Goal: Task Accomplishment & Management: Manage account settings

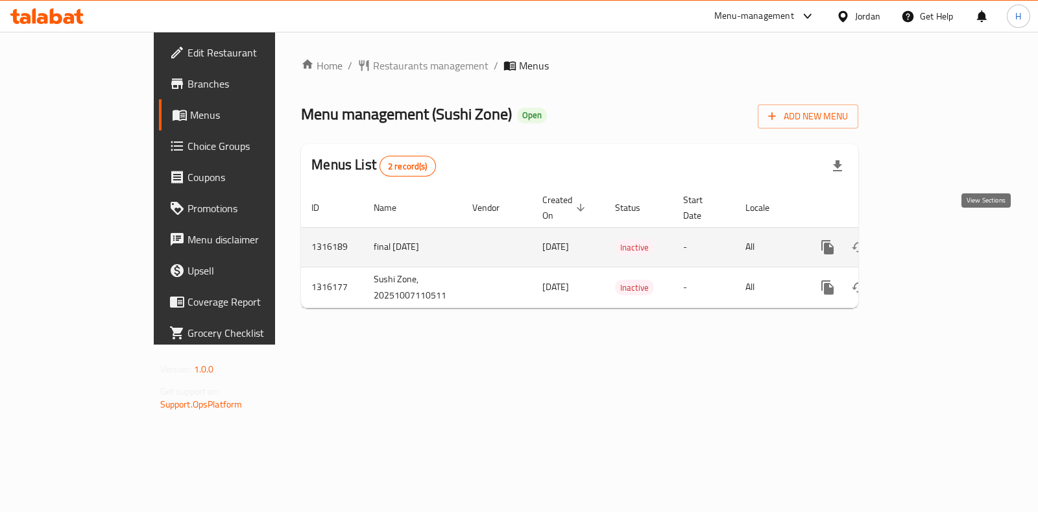
click at [929, 239] on icon "enhanced table" at bounding box center [921, 247] width 16 height 16
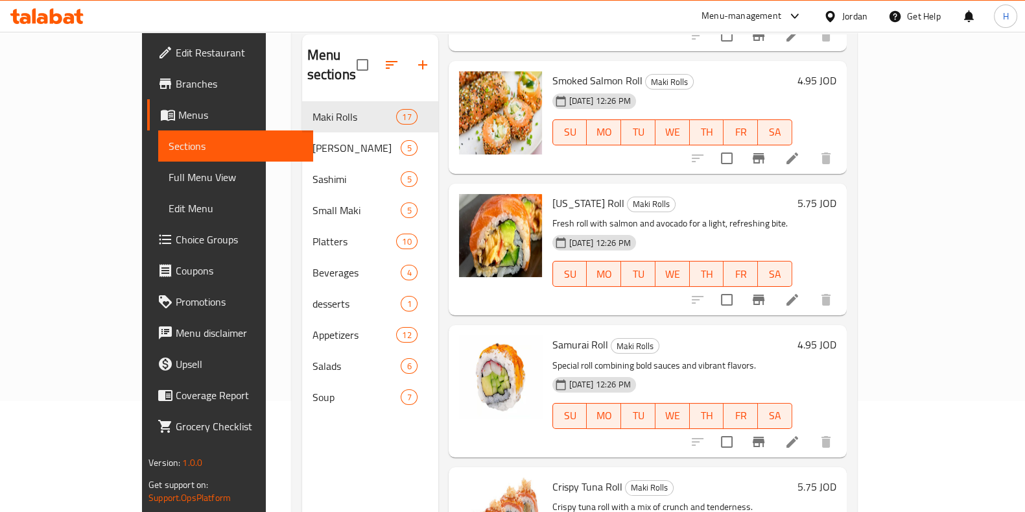
scroll to position [182, 0]
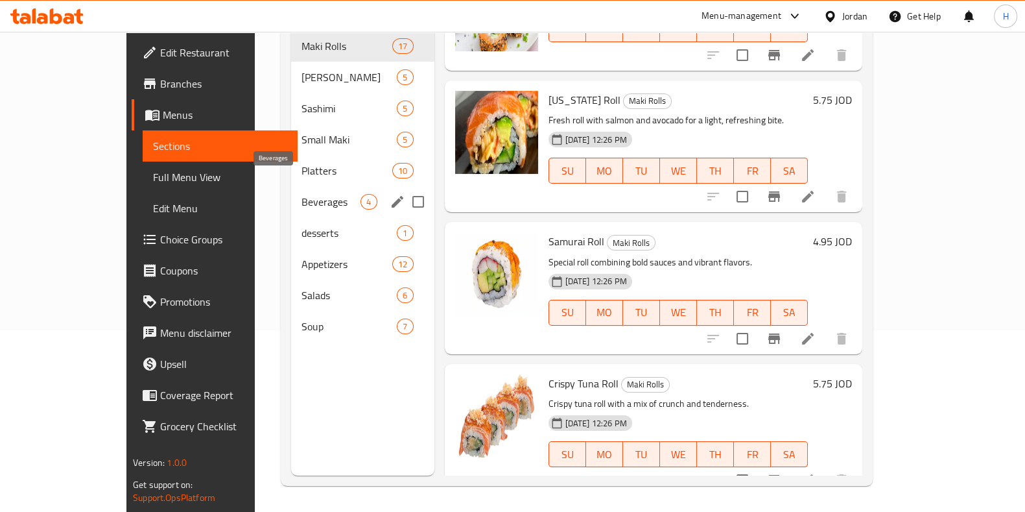
click at [304, 131] on div "Small Maki 5" at bounding box center [362, 139] width 143 height 31
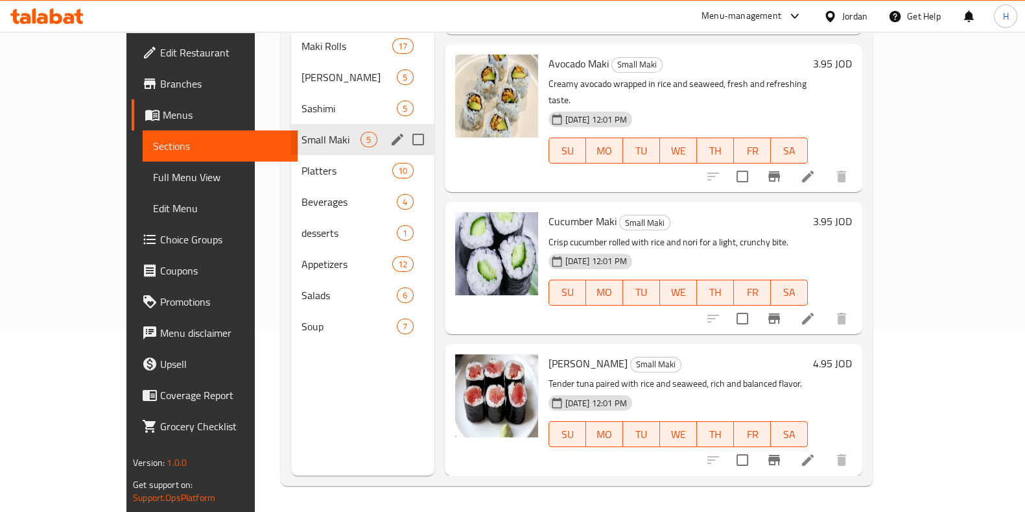
scroll to position [228, 0]
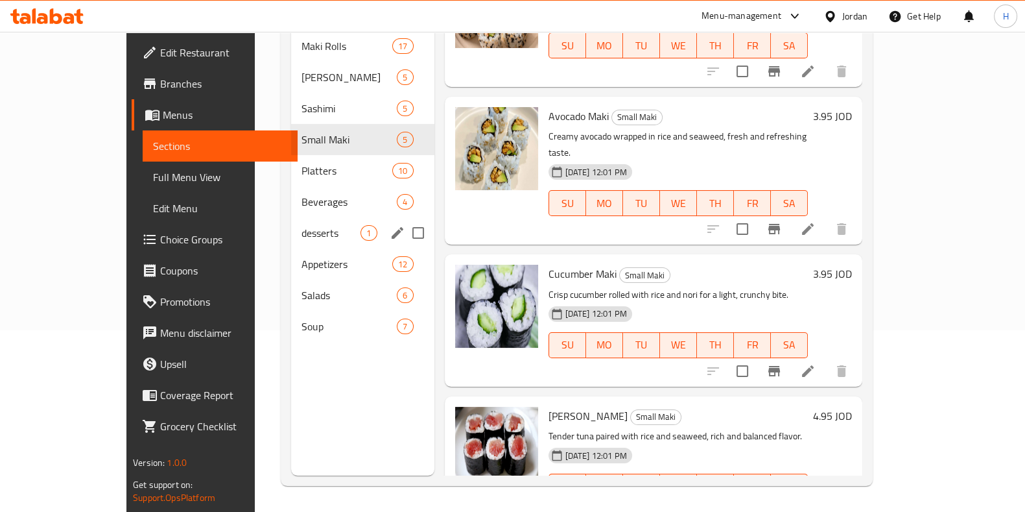
click at [291, 217] on div "desserts 1" at bounding box center [362, 232] width 143 height 31
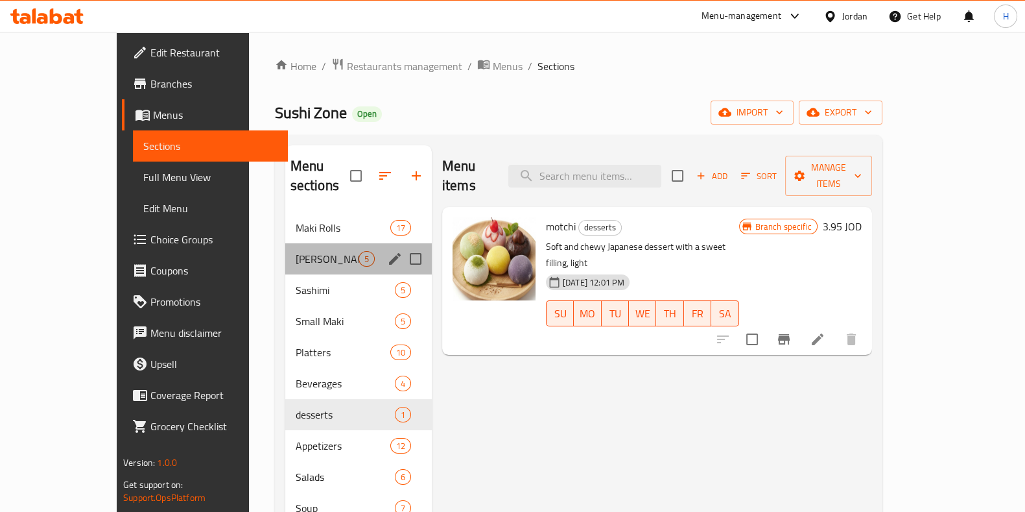
click at [285, 250] on div "Sushi Nigiri 5" at bounding box center [358, 258] width 147 height 31
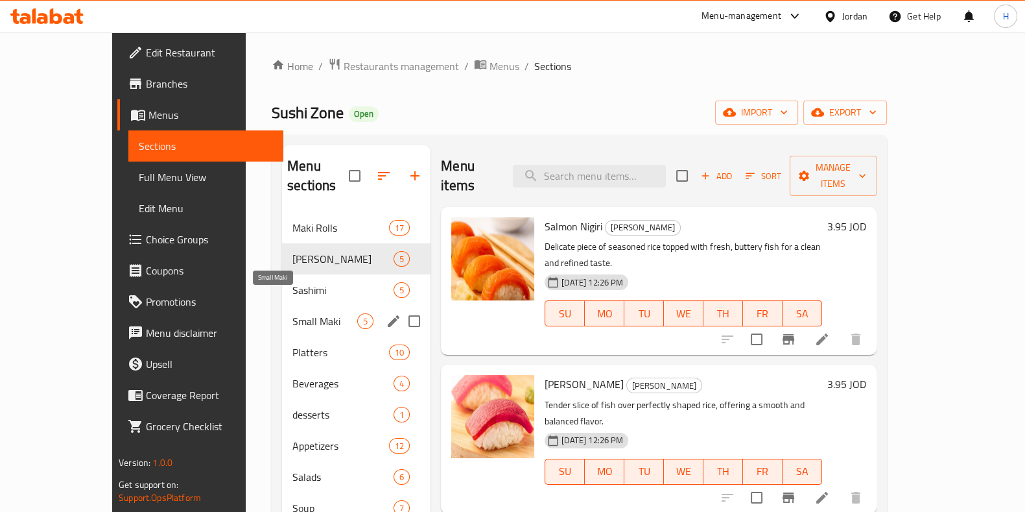
click at [292, 313] on span "Small Maki" at bounding box center [324, 321] width 65 height 16
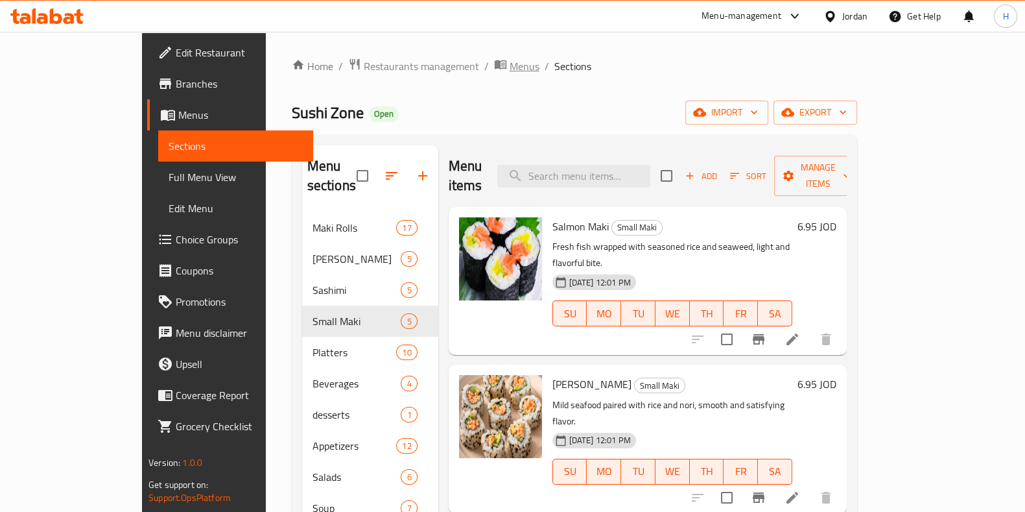
click at [510, 64] on span "Menus" at bounding box center [525, 66] width 30 height 16
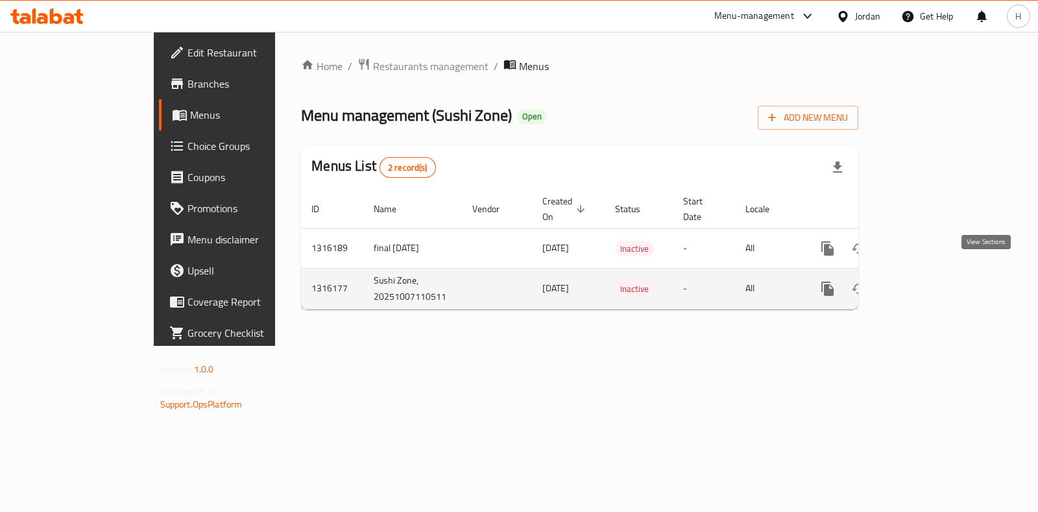
click at [929, 281] on icon "enhanced table" at bounding box center [921, 289] width 16 height 16
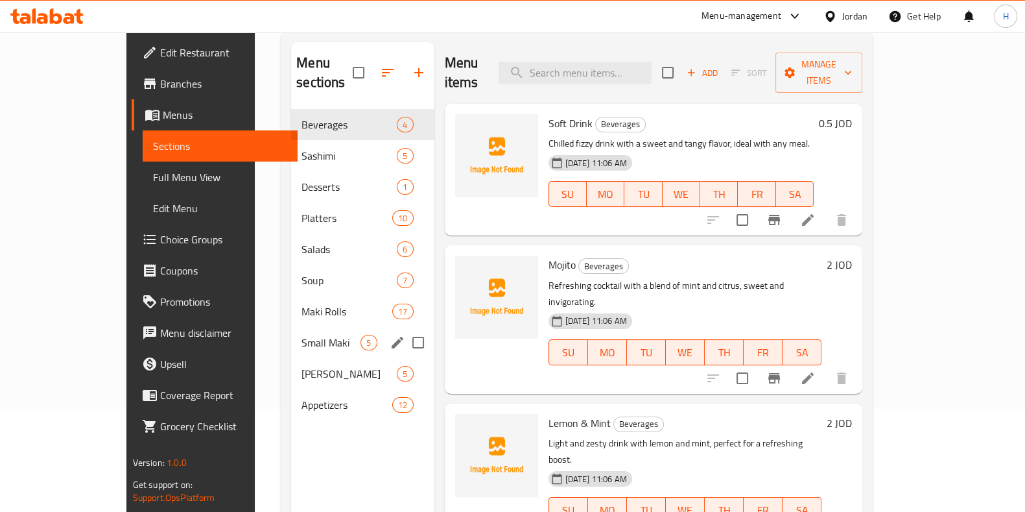
scroll to position [182, 0]
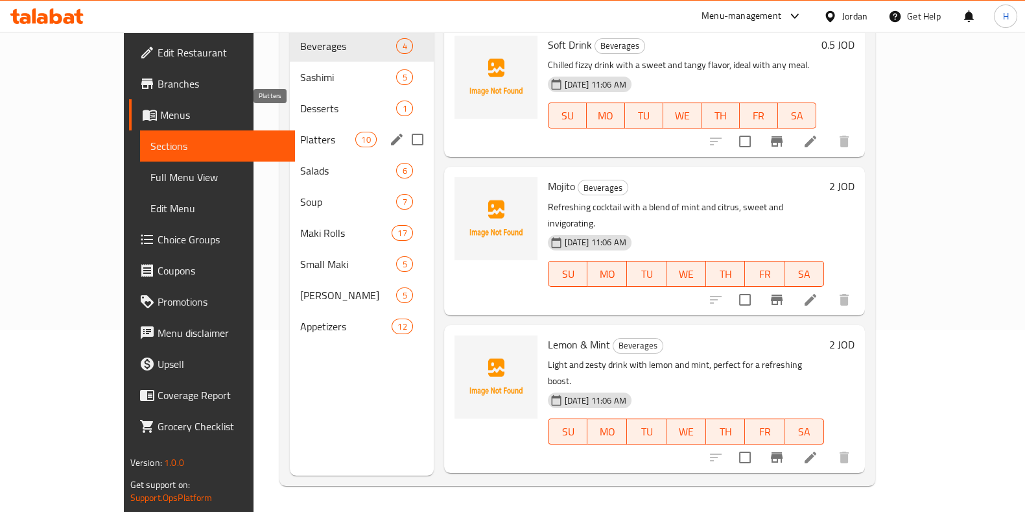
click at [300, 132] on span "Platters" at bounding box center [327, 140] width 55 height 16
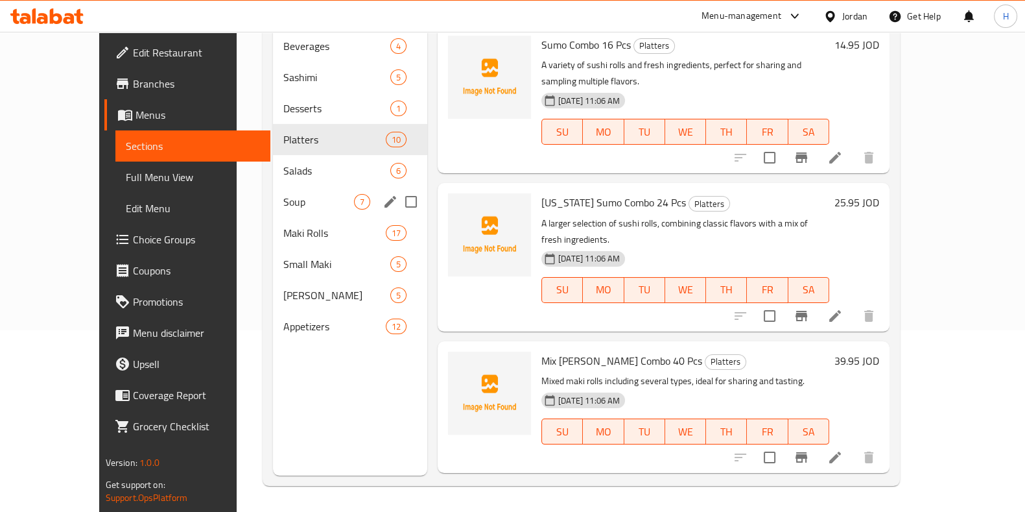
click at [273, 195] on div "Soup 7" at bounding box center [350, 201] width 154 height 31
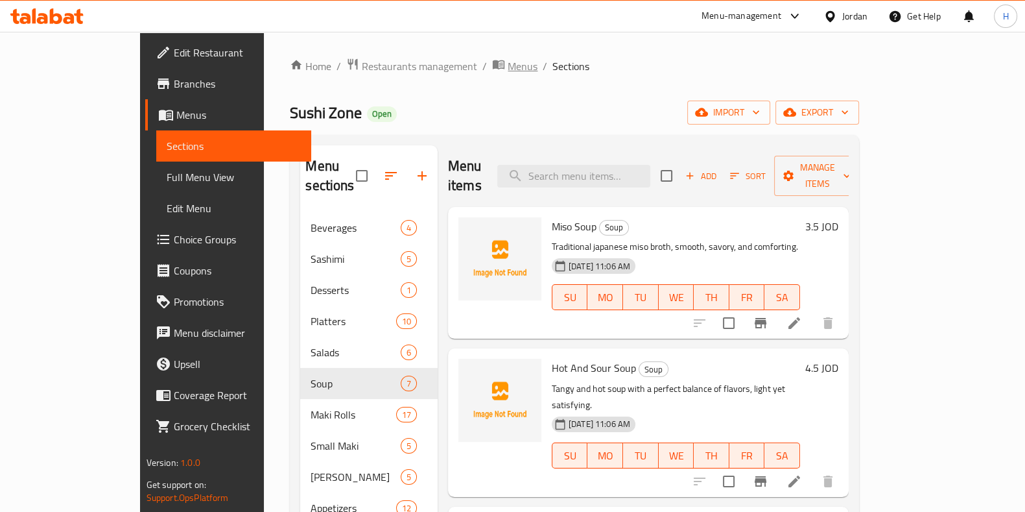
click at [508, 63] on span "Menus" at bounding box center [523, 66] width 30 height 16
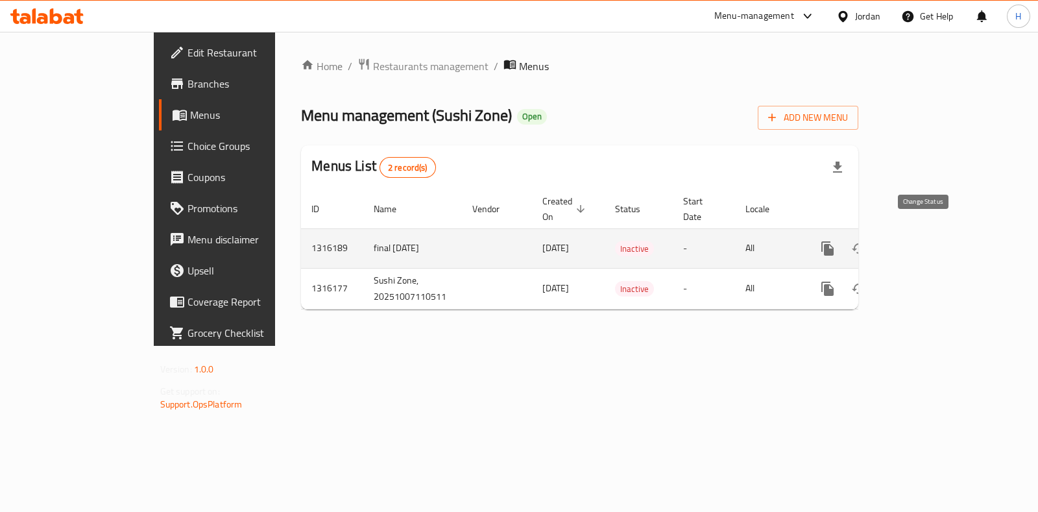
click at [866, 241] on icon "enhanced table" at bounding box center [859, 249] width 16 height 16
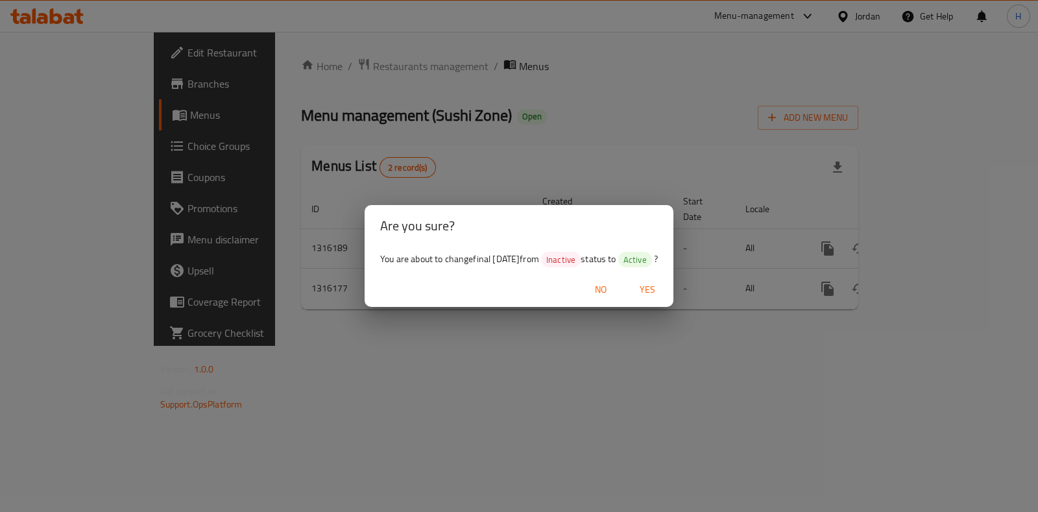
click at [658, 289] on span "Yes" at bounding box center [647, 289] width 31 height 16
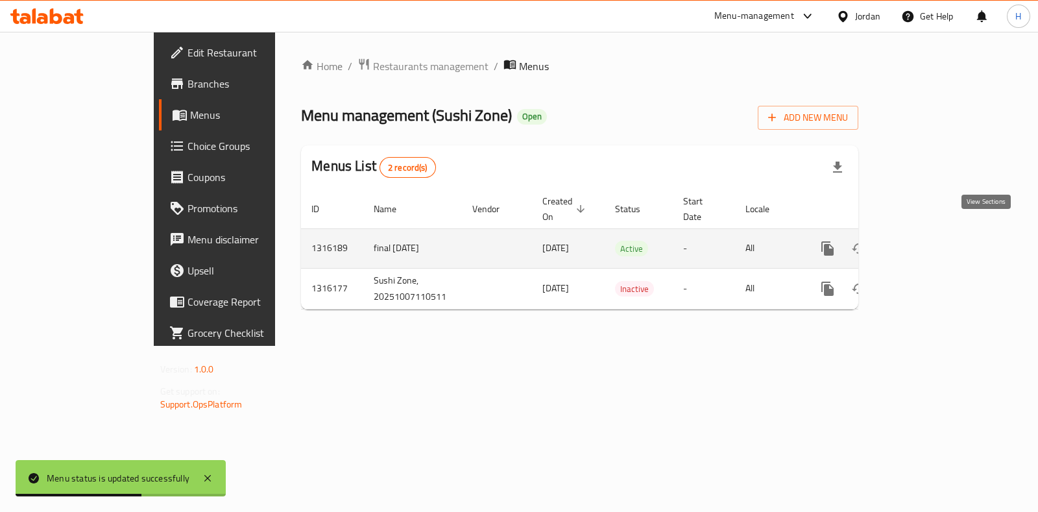
click at [929, 241] on icon "enhanced table" at bounding box center [921, 249] width 16 height 16
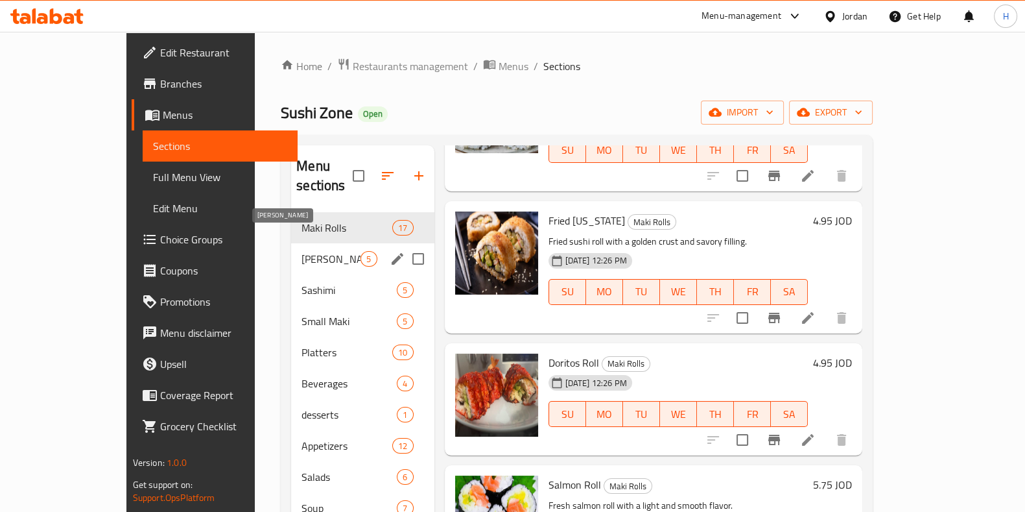
click at [302, 251] on span "Sushi Nigiri" at bounding box center [331, 259] width 59 height 16
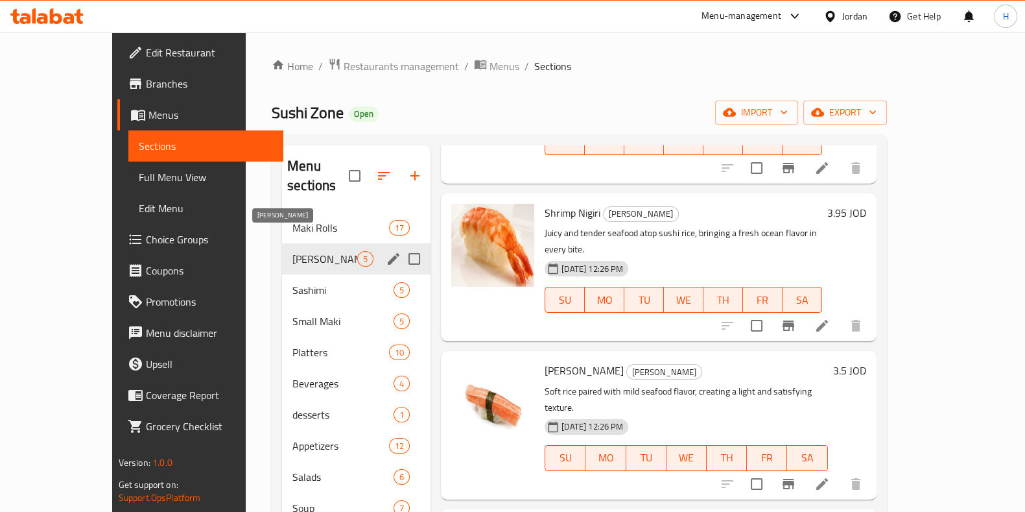
scroll to position [228, 0]
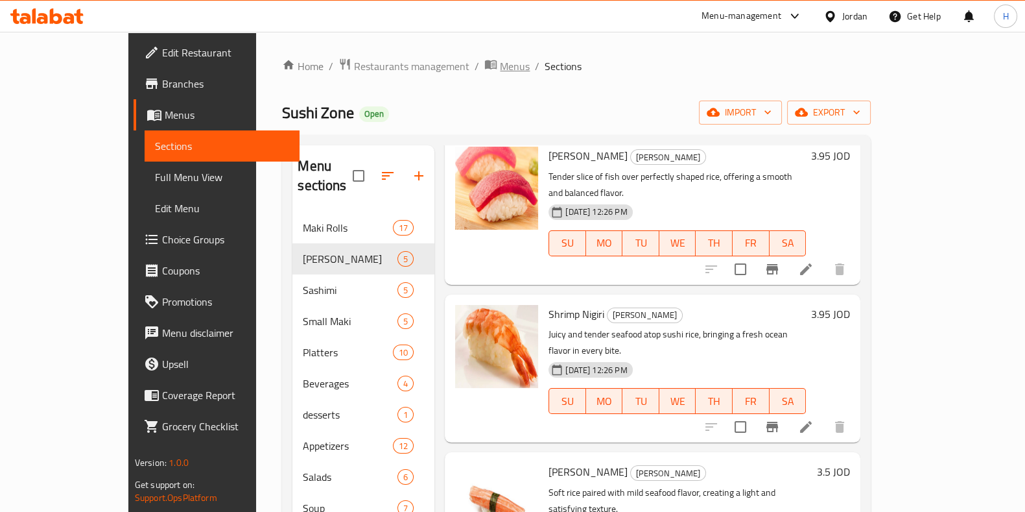
click at [500, 66] on span "Menus" at bounding box center [515, 66] width 30 height 16
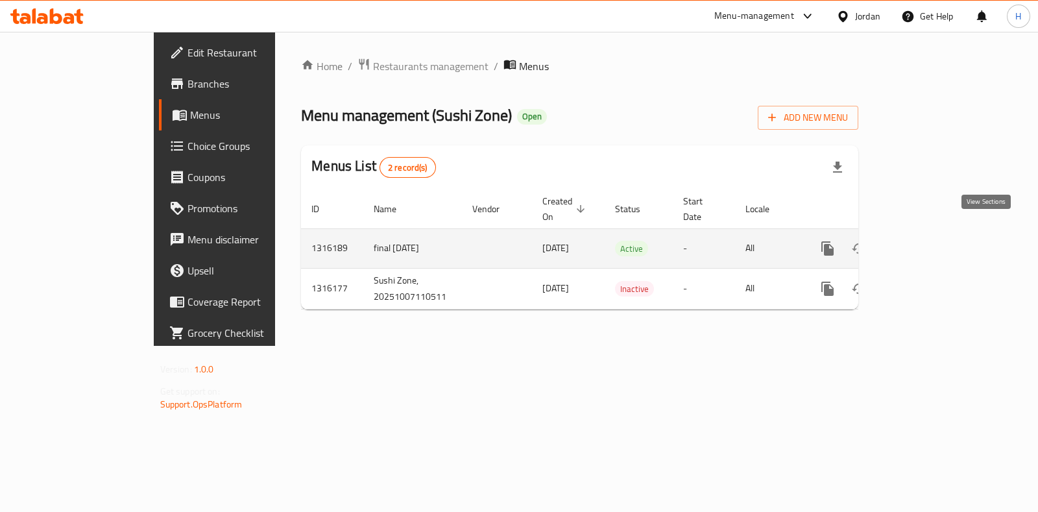
click at [929, 241] on icon "enhanced table" at bounding box center [921, 249] width 16 height 16
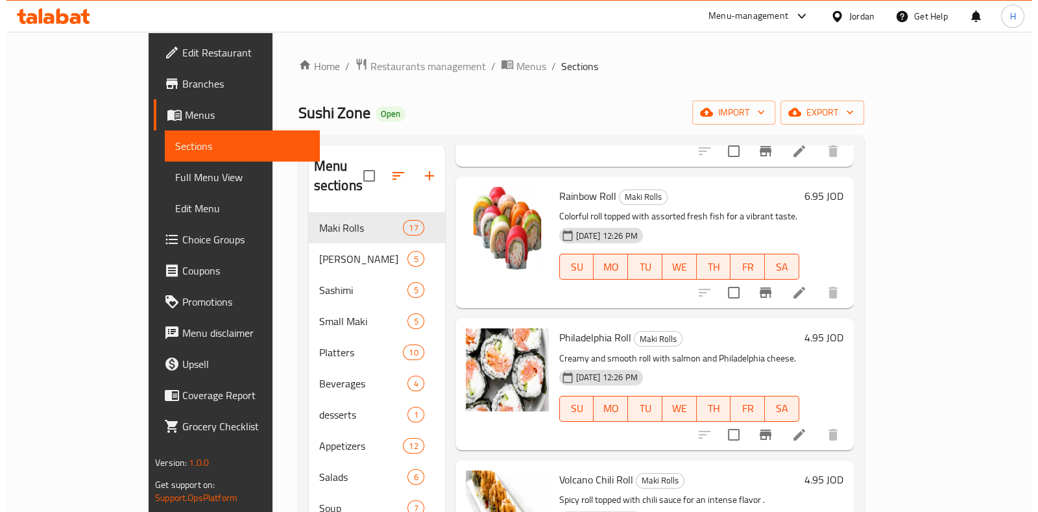
scroll to position [1459, 0]
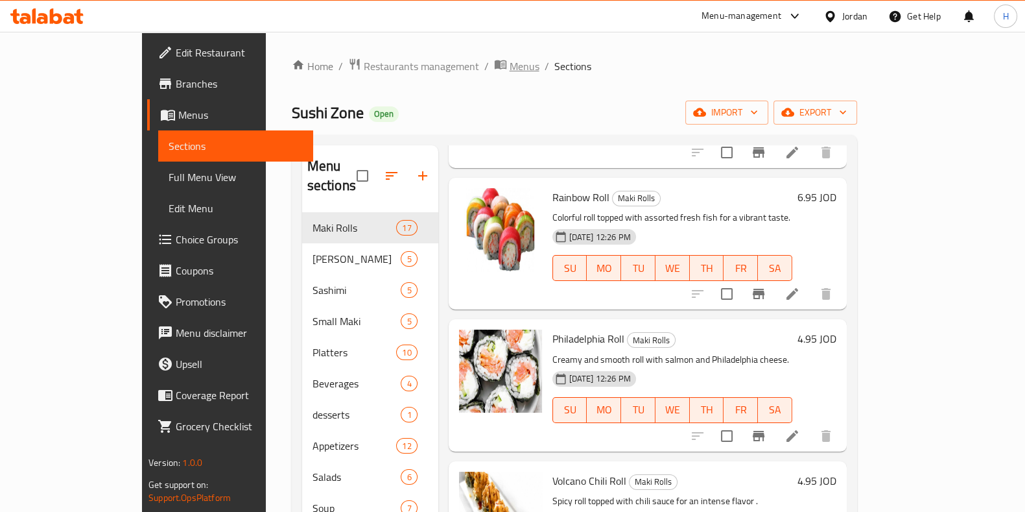
click at [510, 67] on span "Menus" at bounding box center [525, 66] width 30 height 16
